Goal: Share content

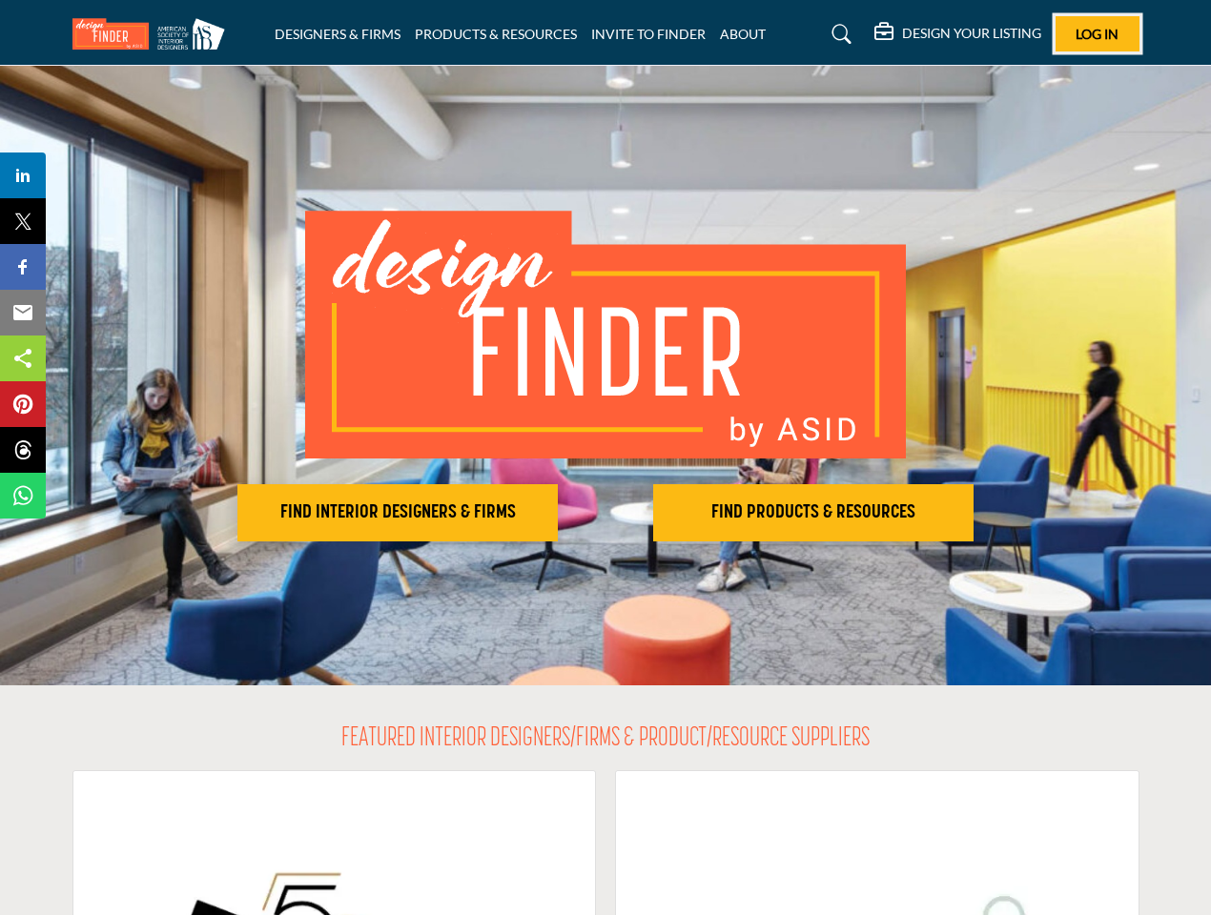
click at [1098, 33] on span "Log In" at bounding box center [1097, 34] width 43 height 16
click at [398, 513] on h2 "FIND INTERIOR DESIGNERS & FIRMS" at bounding box center [397, 513] width 309 height 23
click at [813, 513] on h2 "FIND PRODUCTS & RESOURCES" at bounding box center [813, 513] width 309 height 23
click at [23, 175] on span "Share" at bounding box center [32, 175] width 54 height 23
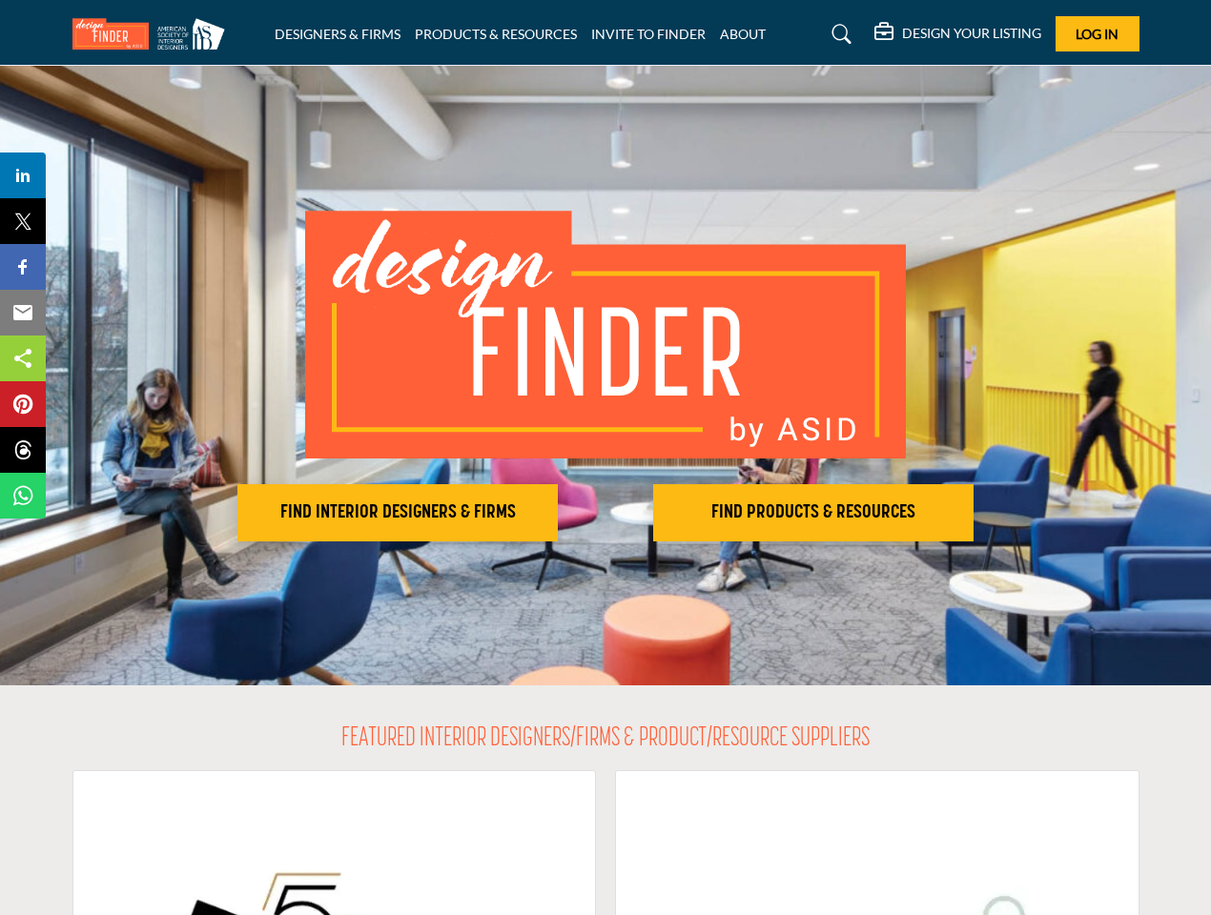
click at [23, 221] on span "Tweet" at bounding box center [32, 221] width 54 height 23
click at [23, 267] on span "Share" at bounding box center [32, 267] width 54 height 23
click at [23, 313] on span "Email" at bounding box center [31, 312] width 52 height 23
click at [23, 359] on span "Share" at bounding box center [32, 358] width 54 height 23
